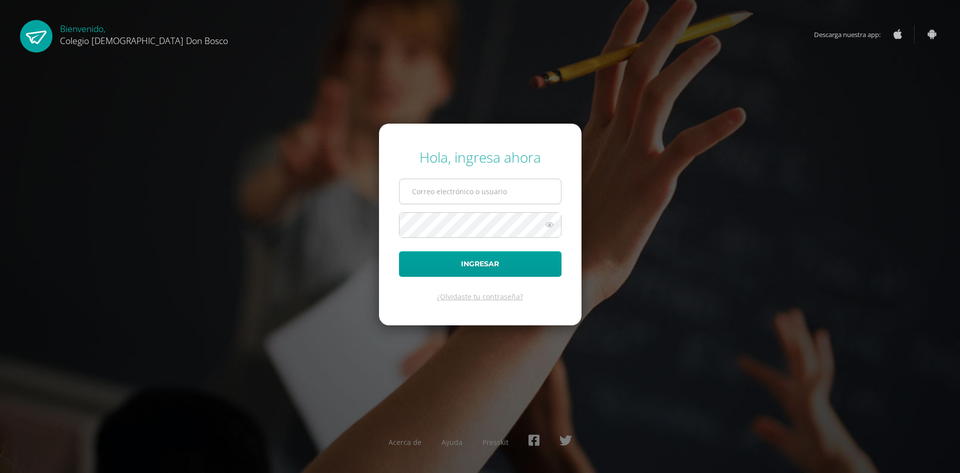
click at [458, 193] on input "text" at bounding box center [481, 191] width 162 height 25
type input "j.zamudio.1bdb@gmail.com"
click at [399, 251] on button "Ingresar" at bounding box center [480, 264] width 163 height 26
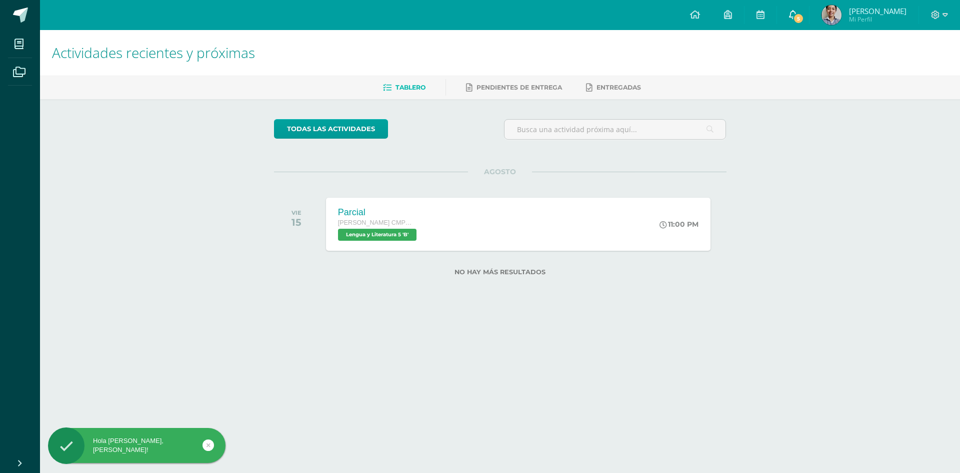
click at [804, 20] on span "5" at bounding box center [798, 18] width 11 height 11
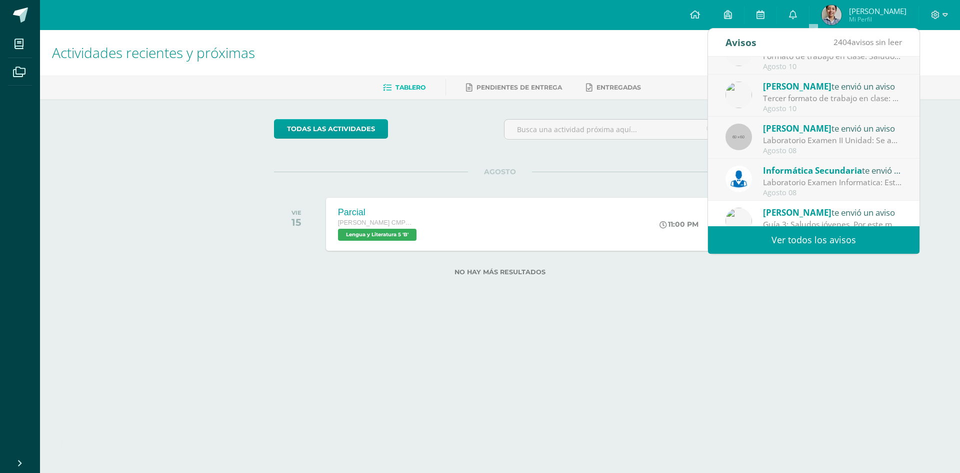
scroll to position [167, 0]
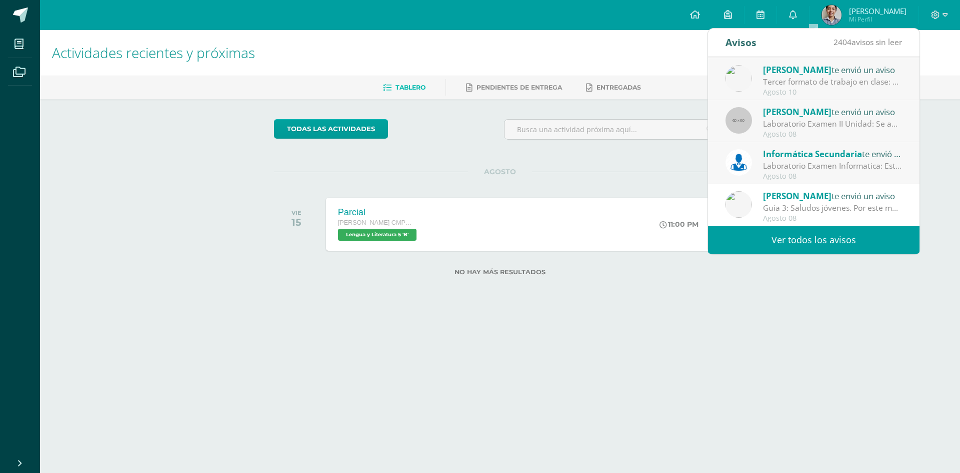
click at [793, 243] on link "Ver todos los avisos" at bounding box center [814, 240] width 212 height 28
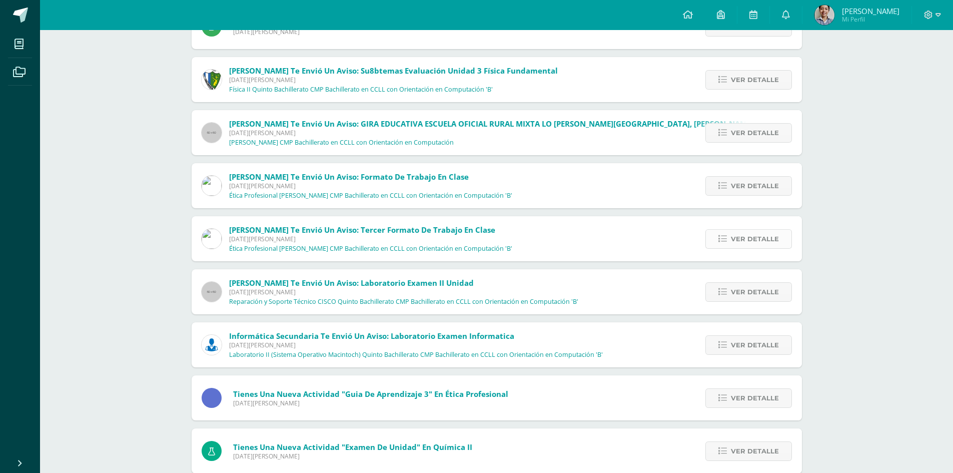
scroll to position [200, 0]
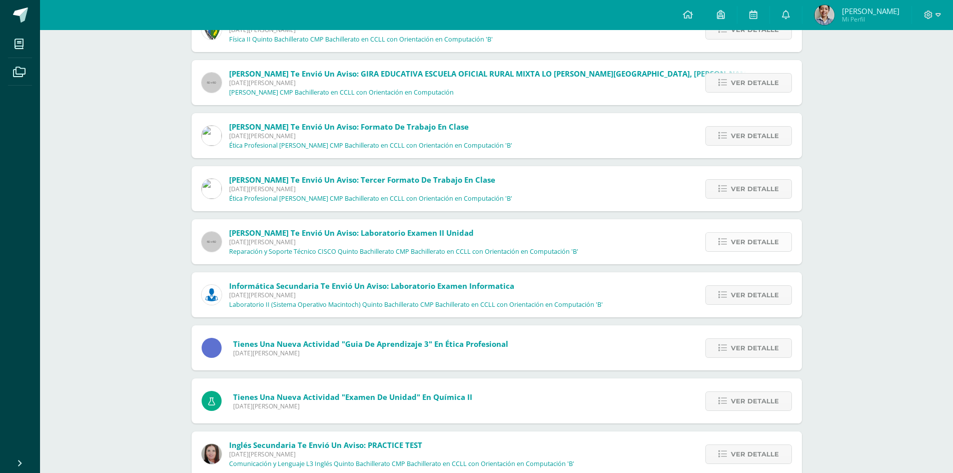
click at [727, 240] on link "Ver detalle" at bounding box center [748, 242] width 87 height 20
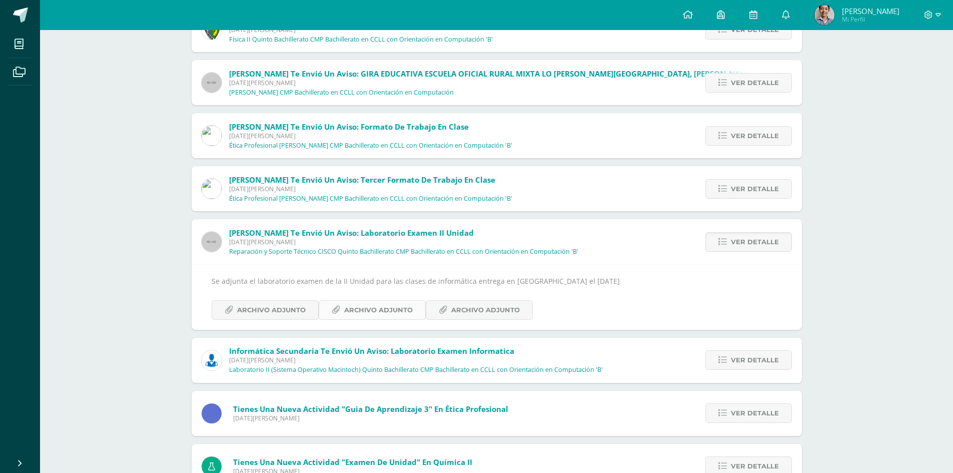
click at [363, 312] on span "Archivo Adjunto" at bounding box center [378, 310] width 69 height 19
drag, startPoint x: 362, startPoint y: 316, endPoint x: 345, endPoint y: 307, distance: 18.6
click at [345, 307] on span "Archivo Adjunto" at bounding box center [378, 310] width 69 height 19
click at [286, 305] on span "Archivo Adjunto" at bounding box center [271, 310] width 69 height 19
click at [466, 305] on span "Archivo Adjunto" at bounding box center [485, 310] width 69 height 19
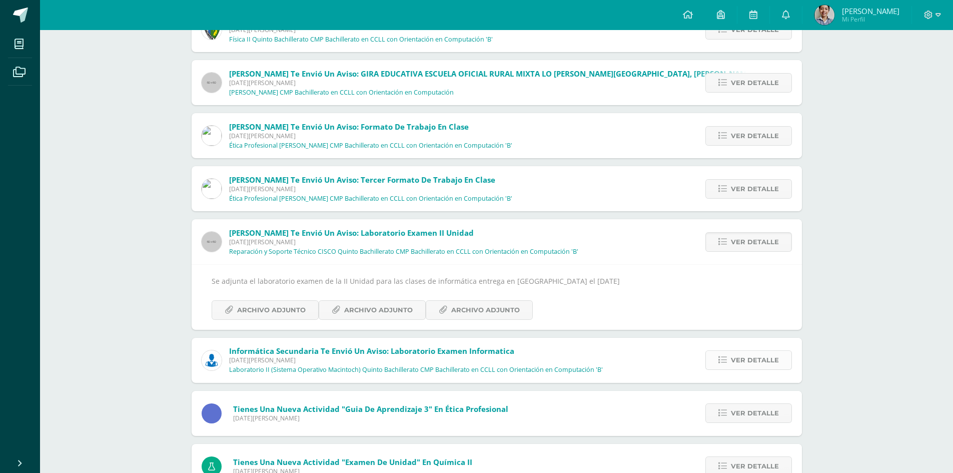
click at [727, 357] on link "Ver detalle" at bounding box center [748, 360] width 87 height 20
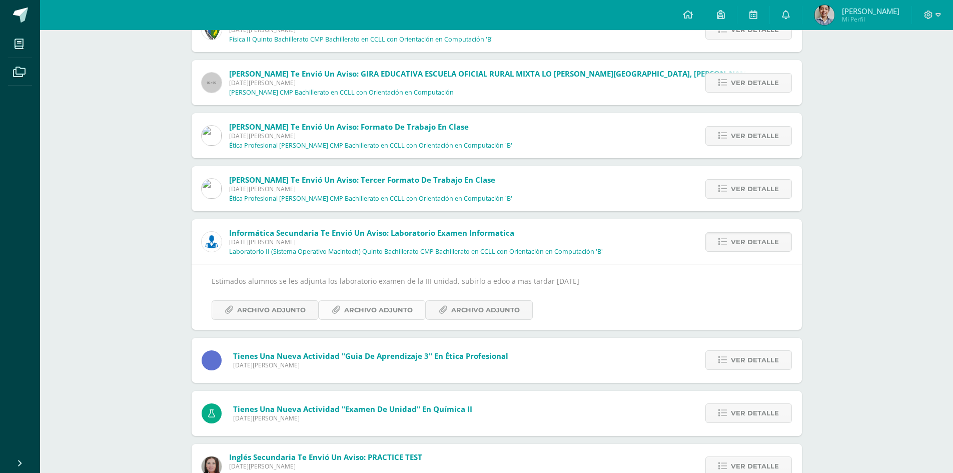
click at [390, 312] on span "Archivo Adjunto" at bounding box center [378, 310] width 69 height 19
click at [946, 17] on div at bounding box center [932, 15] width 41 height 30
click at [941, 17] on div at bounding box center [932, 15] width 41 height 30
click at [937, 17] on icon at bounding box center [938, 15] width 6 height 9
click at [910, 66] on span "Cerrar sesión" at bounding box center [906, 69] width 45 height 10
